Goal: Information Seeking & Learning: Learn about a topic

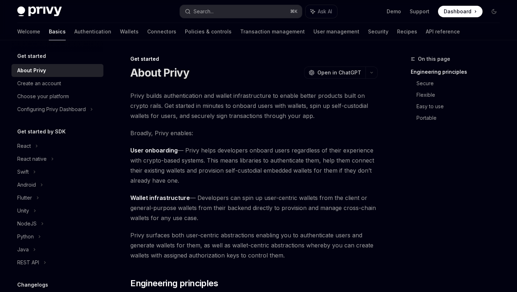
scroll to position [2, 0]
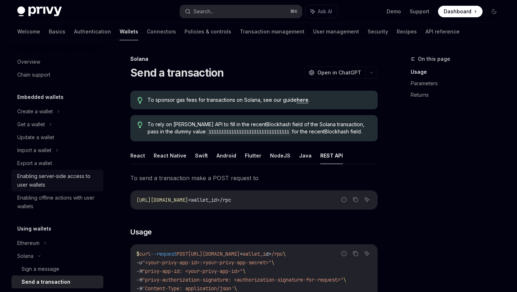
click at [66, 185] on div "Enabling server-side access to user wallets" at bounding box center [58, 180] width 82 height 17
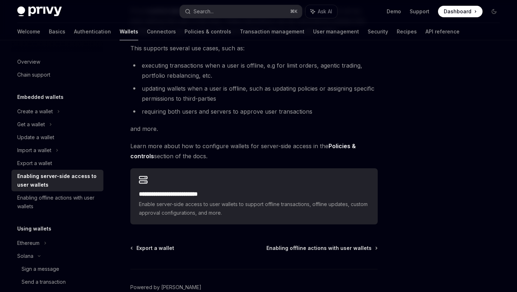
scroll to position [97, 0]
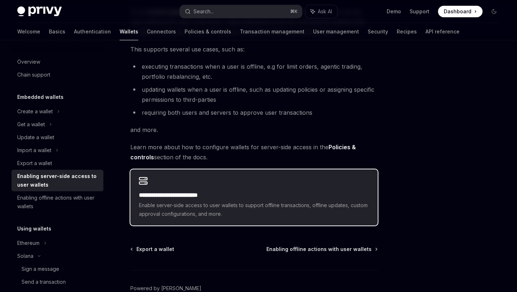
click at [198, 196] on h2 "**********" at bounding box center [254, 195] width 230 height 9
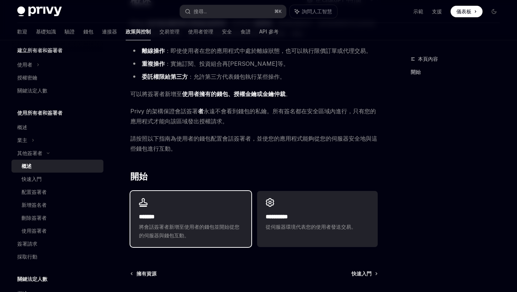
scroll to position [116, 0]
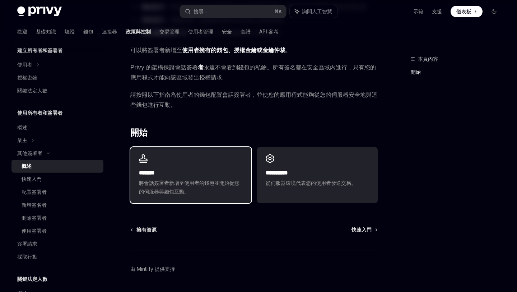
click at [218, 195] on span "將會話簽署者新增至使用者的錢包並開始從您的伺服器與錢包互動。" at bounding box center [190, 187] width 103 height 17
type textarea "*"
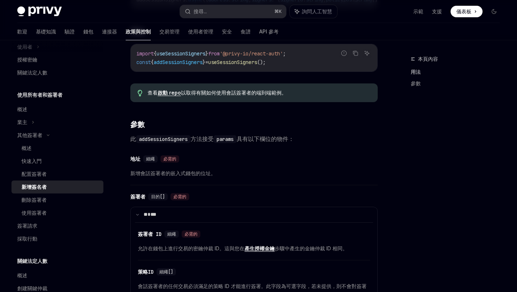
scroll to position [211, 0]
